Goal: Task Accomplishment & Management: Use online tool/utility

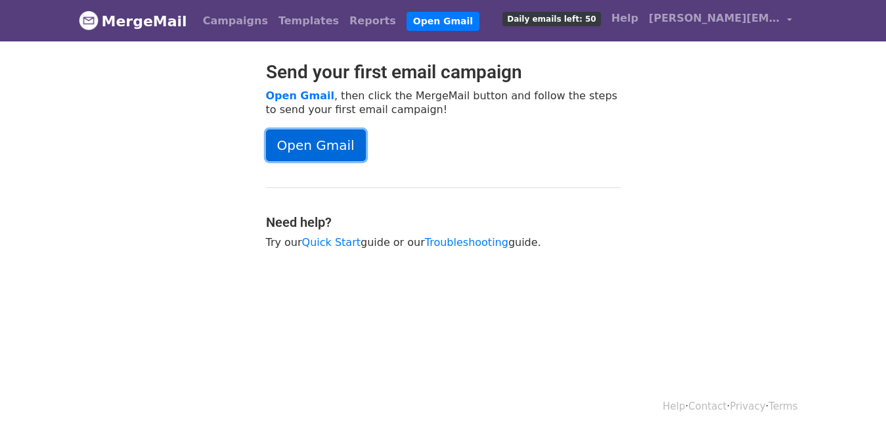
click at [303, 147] on link "Open Gmail" at bounding box center [316, 145] width 100 height 32
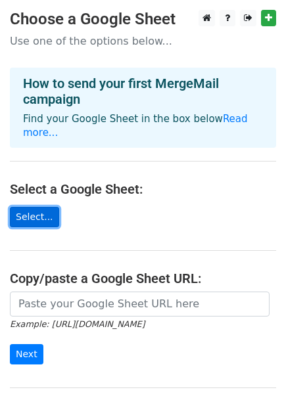
click at [30, 207] on link "Select..." at bounding box center [34, 217] width 49 height 20
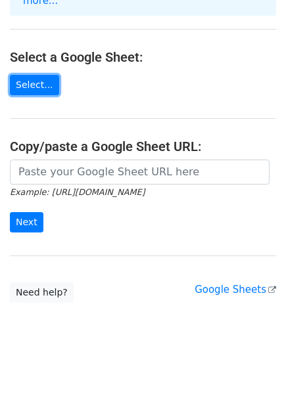
scroll to position [131, 0]
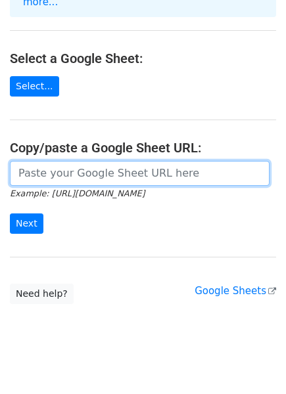
click at [82, 161] on input "url" at bounding box center [140, 173] width 260 height 25
paste input "https://docs.google.com/spreadsheets/d/1XUmxczVkByh4O7NM3syPlDKece_kEAhAJRpo-bY…"
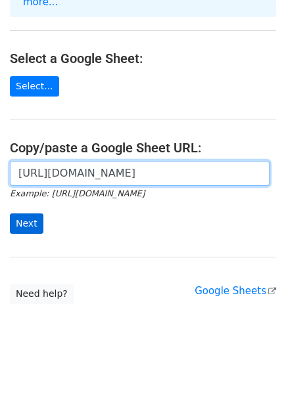
type input "https://docs.google.com/spreadsheets/d/1XUmxczVkByh4O7NM3syPlDKece_kEAhAJRpo-bY…"
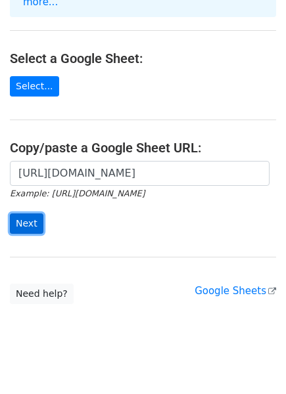
scroll to position [0, 0]
click at [37, 214] on input "Next" at bounding box center [27, 224] width 34 height 20
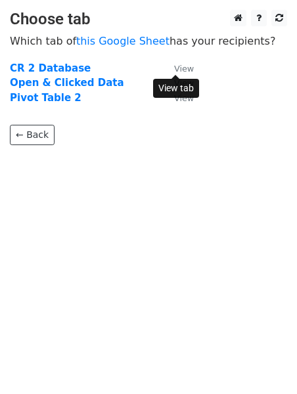
click at [179, 68] on small "View" at bounding box center [184, 69] width 20 height 10
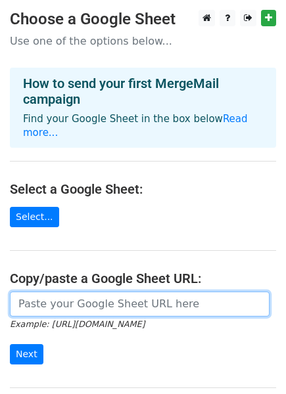
click at [87, 293] on input "url" at bounding box center [140, 304] width 260 height 25
paste input "https://docs.google.com/spreadsheets/d/1XUmxczVkByh4O7NM3syPlDKece_kEAhAJRpo-bY…"
type input "https://docs.google.com/spreadsheets/d/1XUmxczVkByh4O7NM3syPlDKece_kEAhAJRpo-bY…"
click at [10, 344] on input "Next" at bounding box center [27, 354] width 34 height 20
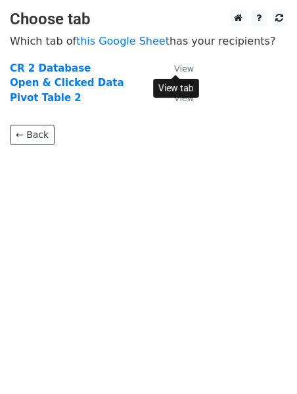
click at [187, 67] on small "View" at bounding box center [184, 69] width 20 height 10
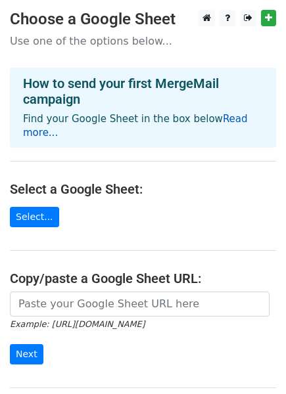
click at [227, 118] on link "Read more..." at bounding box center [135, 126] width 225 height 26
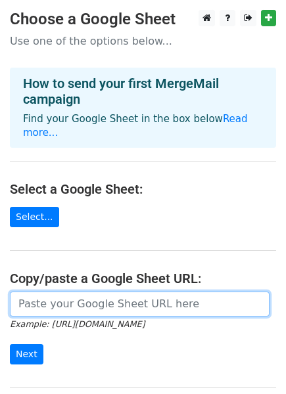
click at [69, 292] on input "url" at bounding box center [140, 304] width 260 height 25
paste input "[URL][DOMAIN_NAME]"
type input "[URL][DOMAIN_NAME]"
click at [10, 344] on input "Next" at bounding box center [27, 354] width 34 height 20
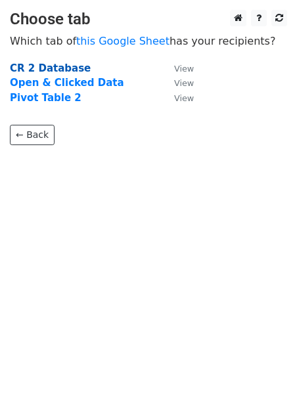
click at [66, 66] on strong "CR 2 Database" at bounding box center [50, 68] width 81 height 12
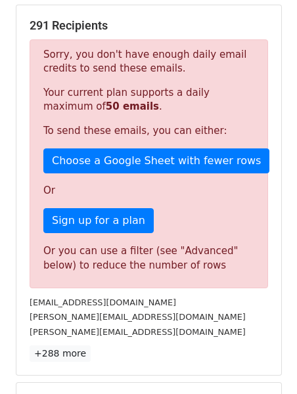
scroll to position [246, 0]
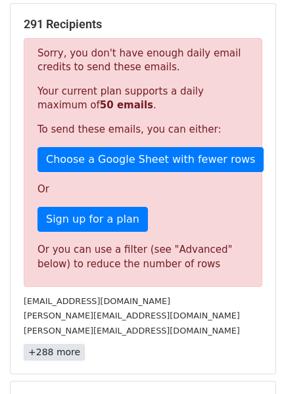
click at [50, 354] on link "+288 more" at bounding box center [54, 352] width 61 height 16
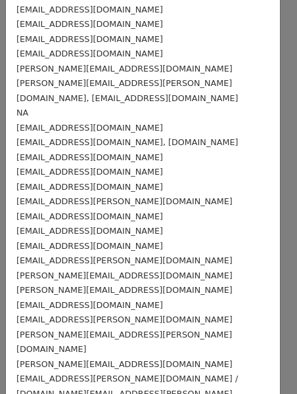
scroll to position [4130, 0]
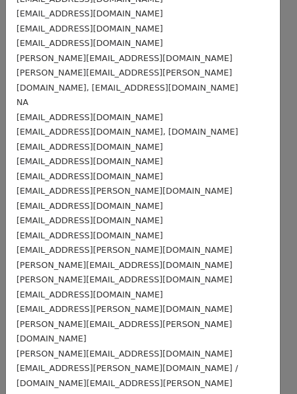
copy div "Manoj.chaudhary@edelweissmf.com"
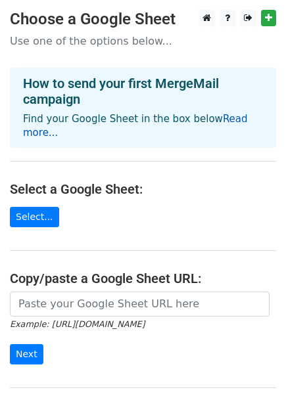
click at [217, 121] on link "Read more..." at bounding box center [135, 126] width 225 height 26
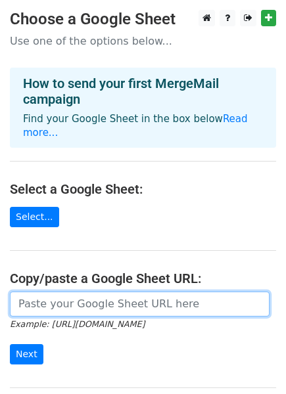
click at [86, 292] on input "url" at bounding box center [140, 304] width 260 height 25
paste input "Hi [Mr./Ms. Last Name], this is [Your Name] from the Placement Cell at [GEOGRAP…"
type input "Hi [Mr./Ms. Last Name], this is [Your Name] from the Placement Cell at [GEOGRAP…"
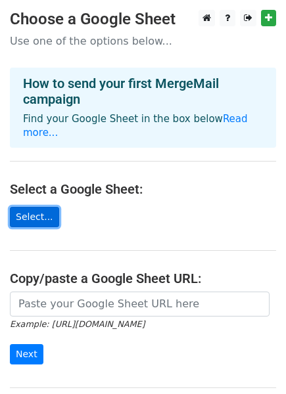
click at [39, 207] on link "Select..." at bounding box center [34, 217] width 49 height 20
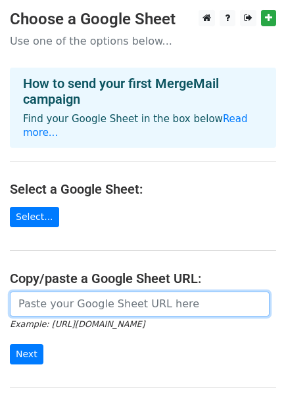
click at [86, 300] on input "url" at bounding box center [140, 304] width 260 height 25
paste input "https://docs.google.com/spreadsheets/d/1XUmxczVkByh4O7NM3syPlDKece_kEAhAJRpo-bY…"
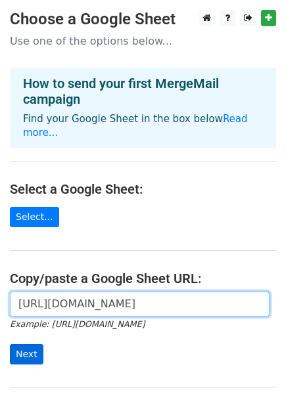
type input "https://docs.google.com/spreadsheets/d/1XUmxczVkByh4O7NM3syPlDKece_kEAhAJRpo-bY…"
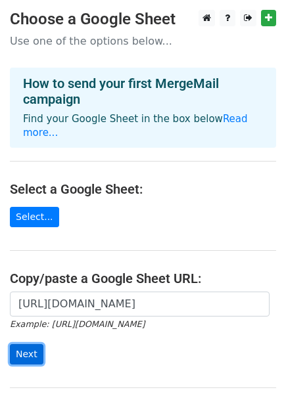
scroll to position [0, 0]
click at [26, 344] on input "Next" at bounding box center [27, 354] width 34 height 20
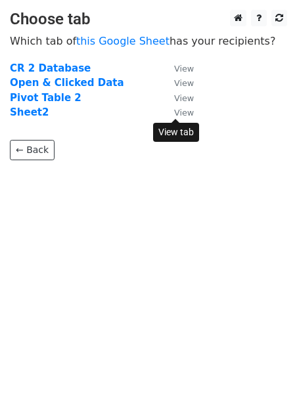
click at [182, 111] on small "View" at bounding box center [184, 113] width 20 height 10
click at [20, 109] on strong "Sheet2" at bounding box center [29, 112] width 39 height 12
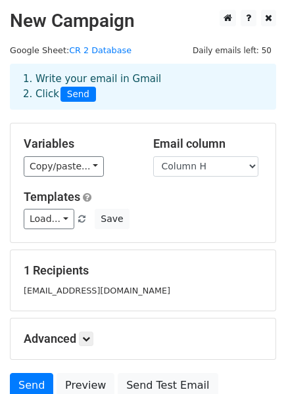
click at [151, 293] on small "Manoj.chaudhary@edelweissmf.com" at bounding box center [97, 291] width 147 height 10
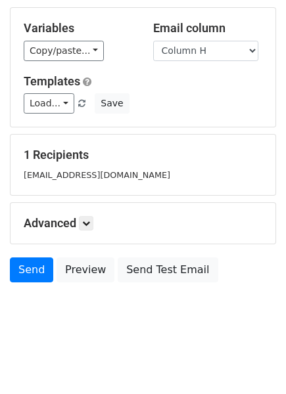
scroll to position [114, 0]
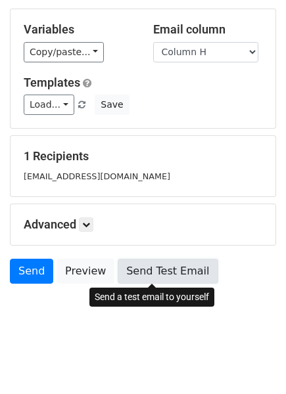
click at [147, 264] on link "Send Test Email" at bounding box center [168, 271] width 100 height 25
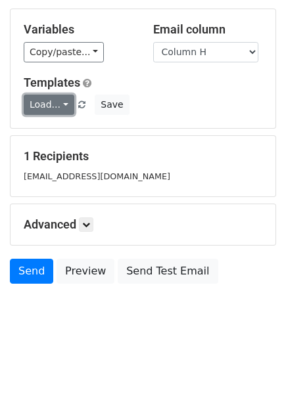
click at [62, 104] on link "Load..." at bounding box center [49, 105] width 51 height 20
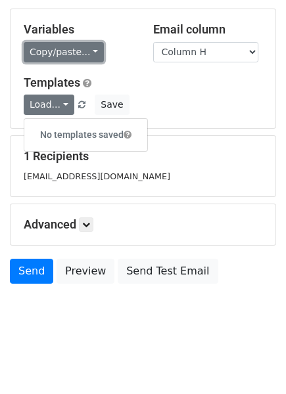
click at [89, 51] on link "Copy/paste..." at bounding box center [64, 52] width 80 height 20
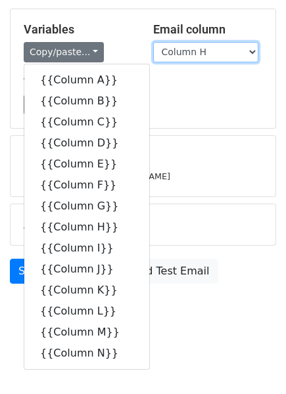
click at [214, 55] on select "Column A Column B Column C Column D Column E Column F Column G Column H Column …" at bounding box center [205, 52] width 105 height 20
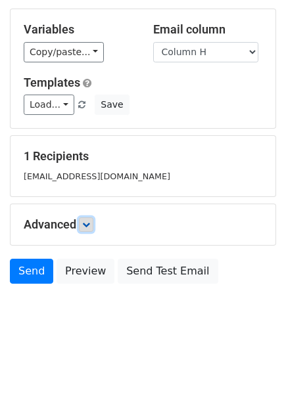
click at [87, 227] on icon at bounding box center [86, 225] width 8 height 8
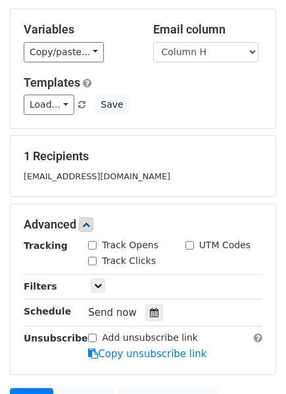
click at [90, 247] on input "Track Opens" at bounding box center [92, 245] width 9 height 9
checkbox input "true"
click at [91, 259] on input "Track Clicks" at bounding box center [92, 261] width 9 height 9
checkbox input "true"
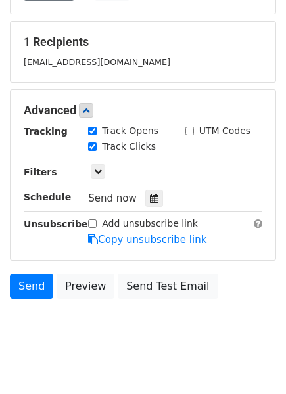
scroll to position [244, 0]
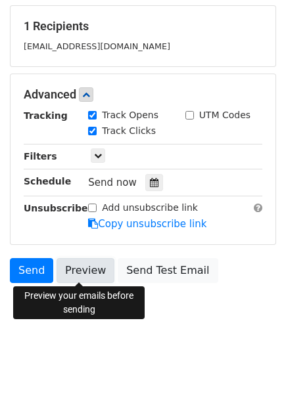
click at [78, 273] on link "Preview" at bounding box center [86, 270] width 58 height 25
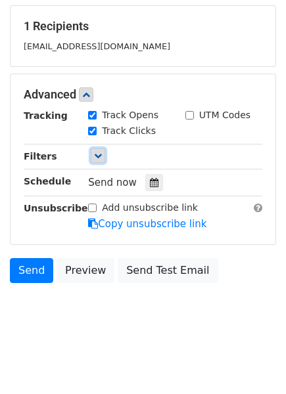
click at [96, 152] on icon at bounding box center [98, 156] width 8 height 8
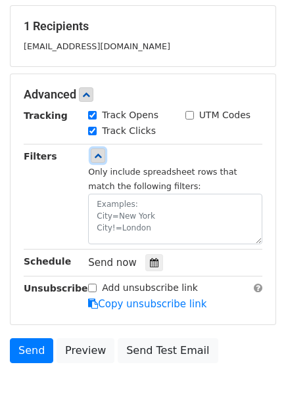
click at [96, 152] on icon at bounding box center [98, 156] width 8 height 8
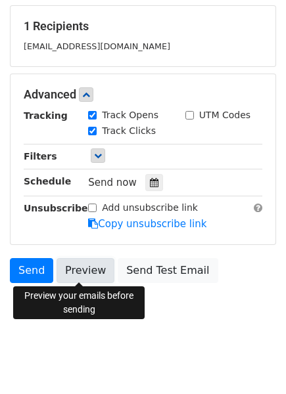
click at [85, 271] on link "Preview" at bounding box center [86, 270] width 58 height 25
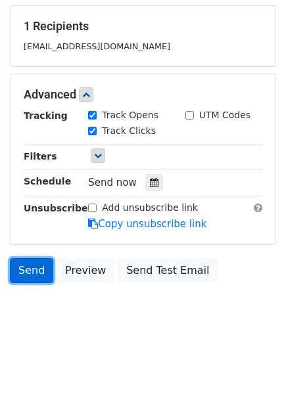
click at [24, 266] on link "Send" at bounding box center [31, 270] width 43 height 25
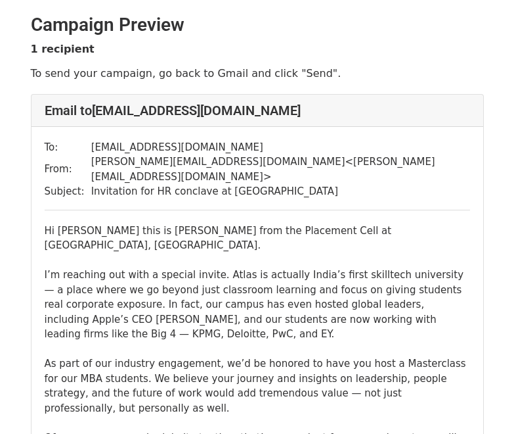
click at [316, 253] on div "Hi [PERSON_NAME] this is [PERSON_NAME] from the Placement Cell at [GEOGRAPHIC_D…" at bounding box center [258, 356] width 426 height 266
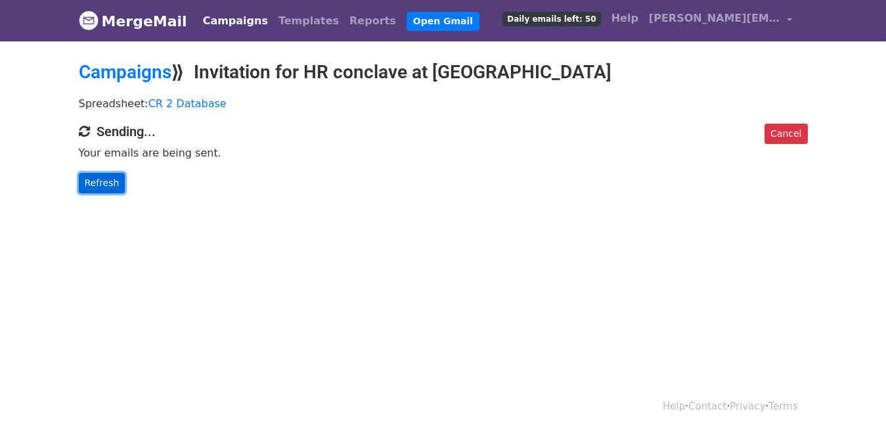
click at [89, 185] on link "Refresh" at bounding box center [102, 183] width 47 height 20
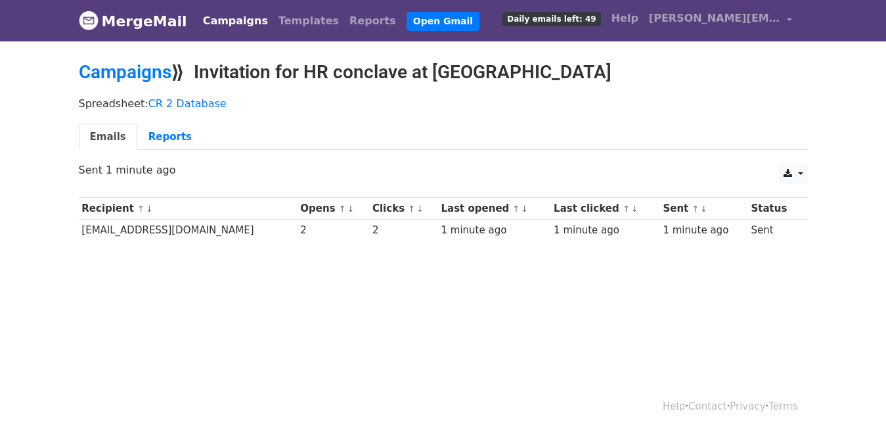
click at [353, 208] on small "↑ ↓" at bounding box center [346, 209] width 14 height 10
click at [153, 131] on link "Reports" at bounding box center [170, 137] width 66 height 27
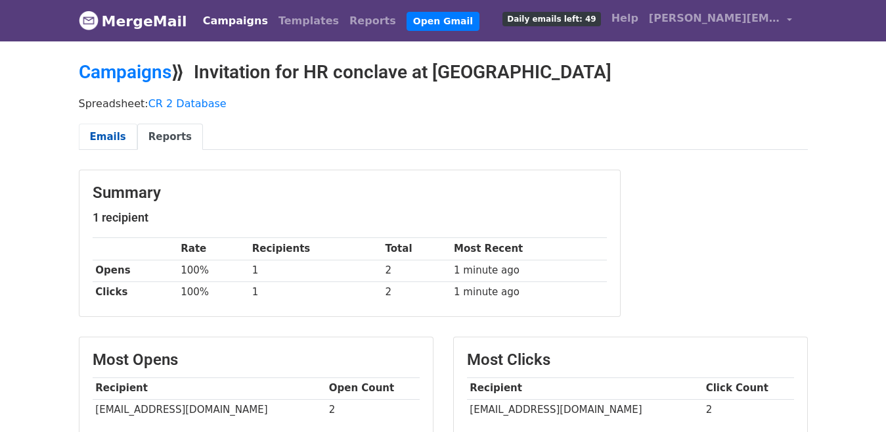
click at [102, 131] on link "Emails" at bounding box center [108, 137] width 58 height 27
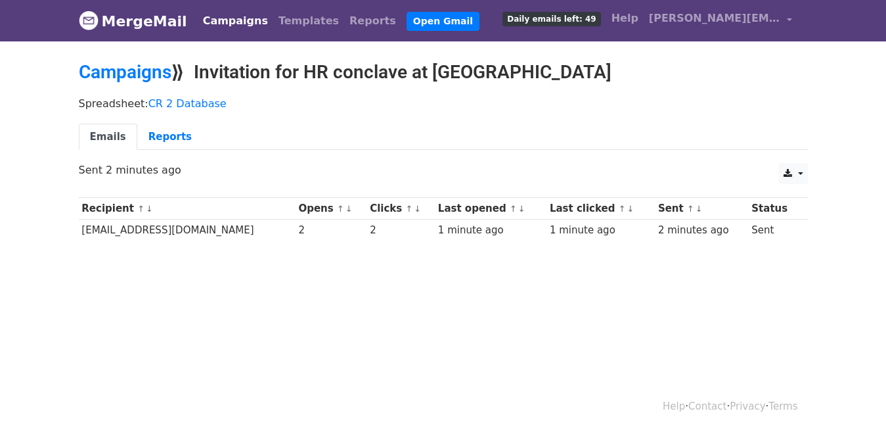
click at [440, 291] on body "MergeMail Campaigns Templates Reports Open Gmail Daily emails left: 49 Help van…" at bounding box center [443, 152] width 886 height 304
